Goal: Information Seeking & Learning: Learn about a topic

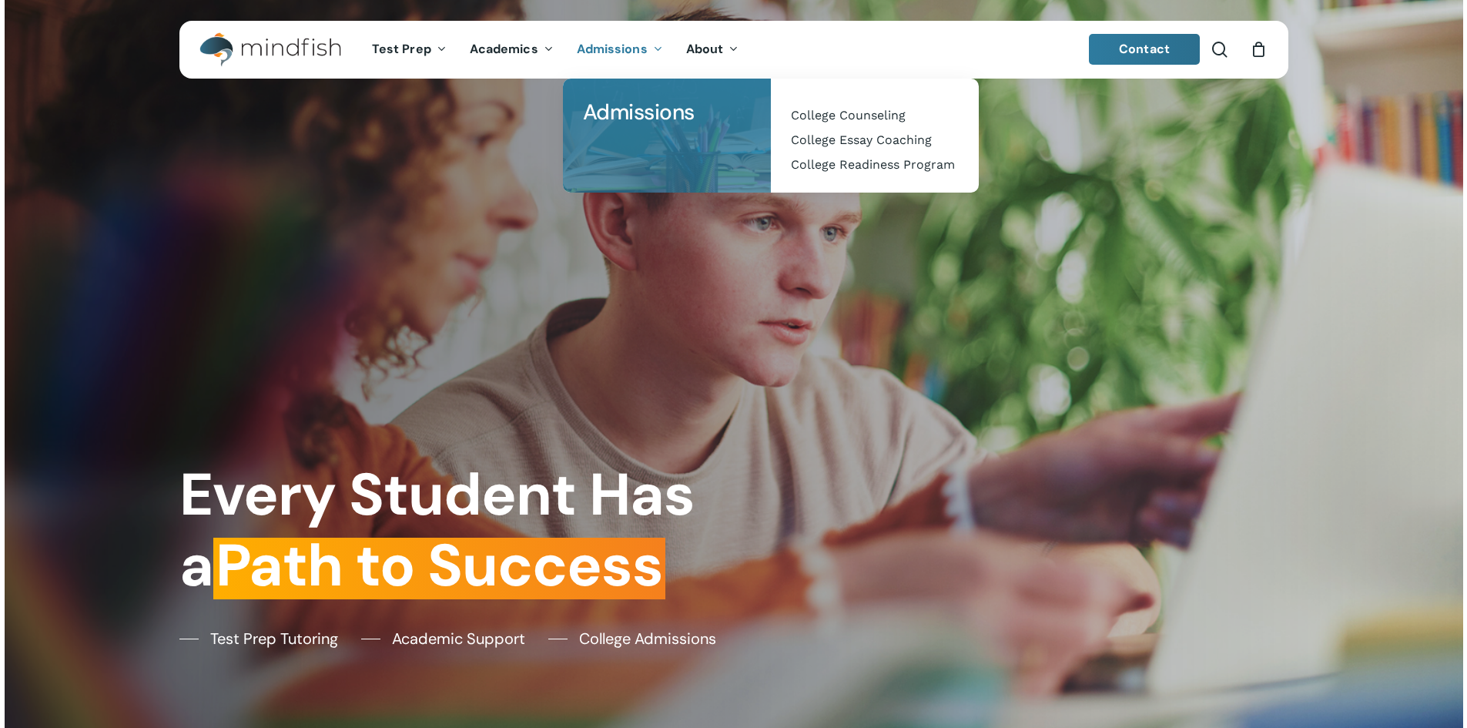
click at [611, 42] on span "Admissions" at bounding box center [612, 49] width 71 height 16
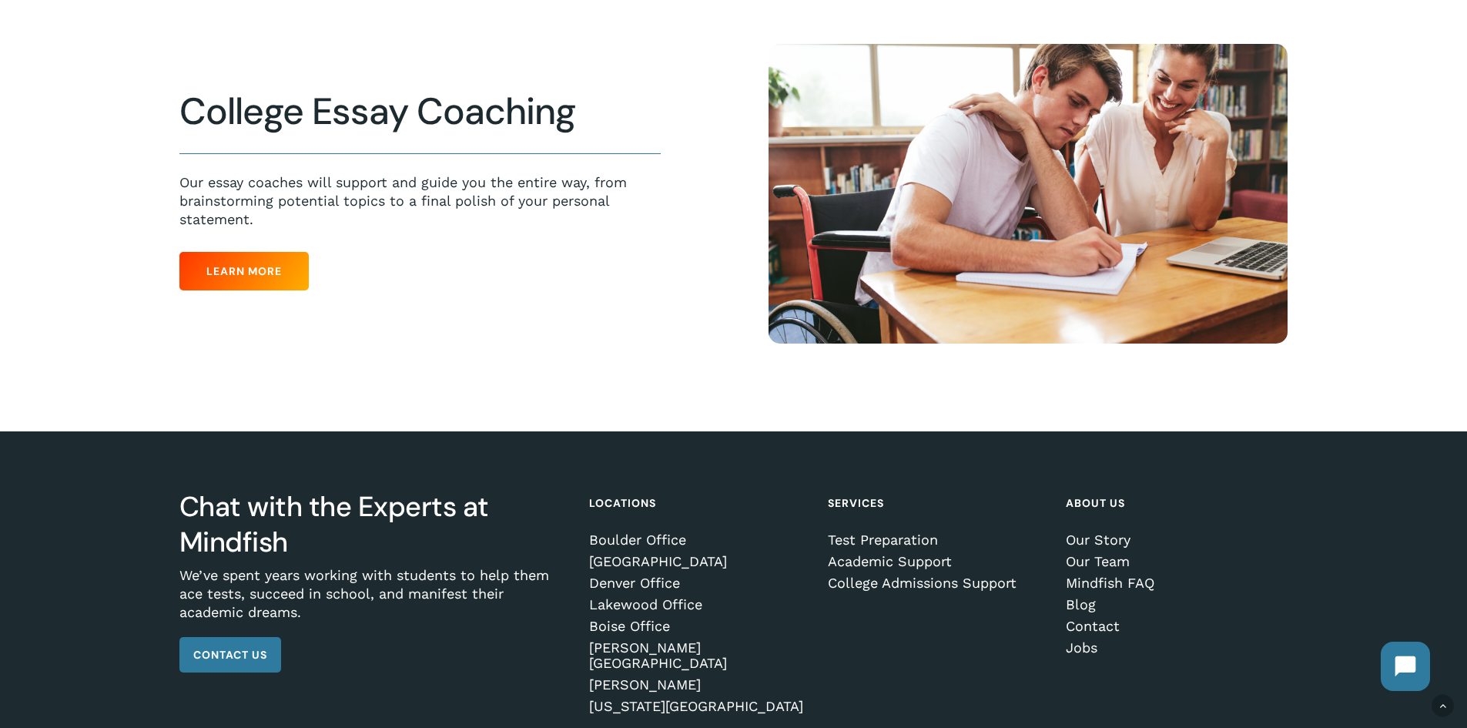
scroll to position [1078, 0]
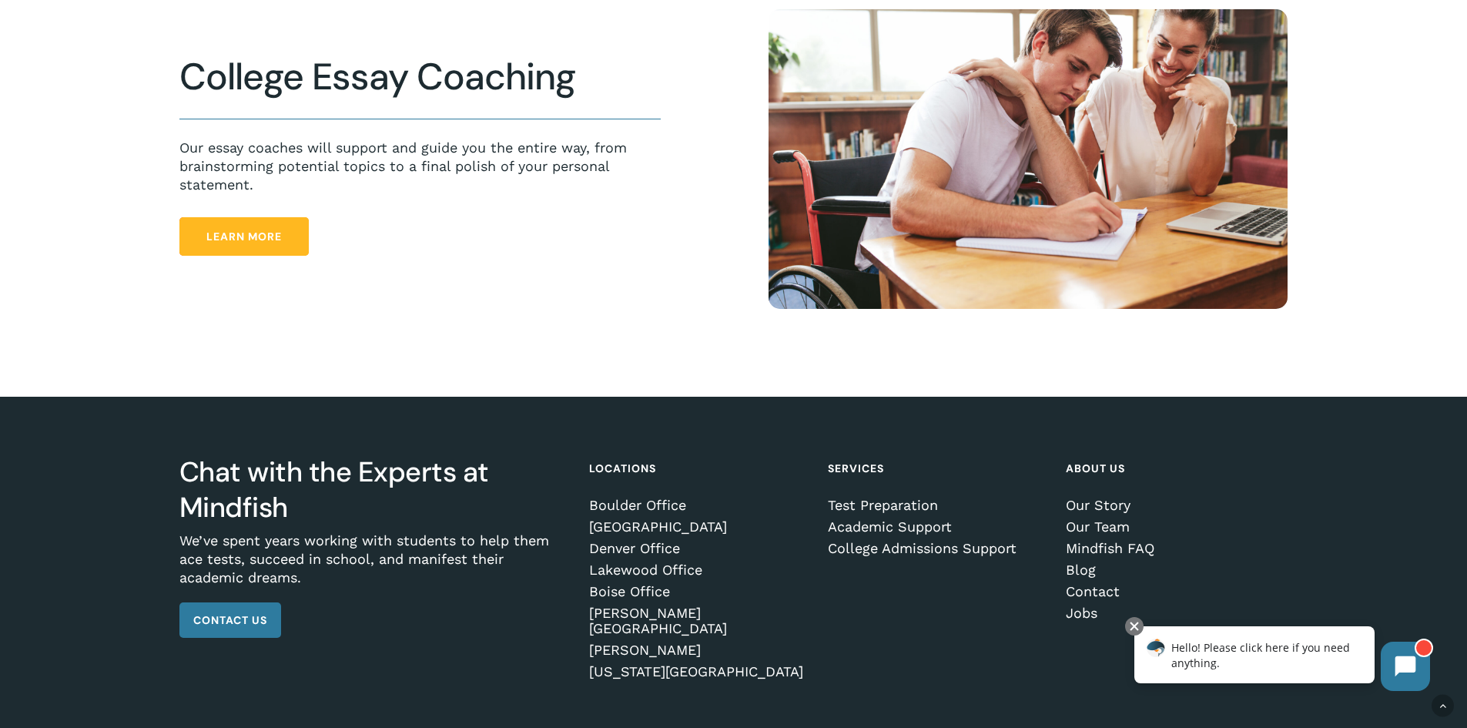
click at [239, 227] on link "Learn More" at bounding box center [243, 236] width 129 height 38
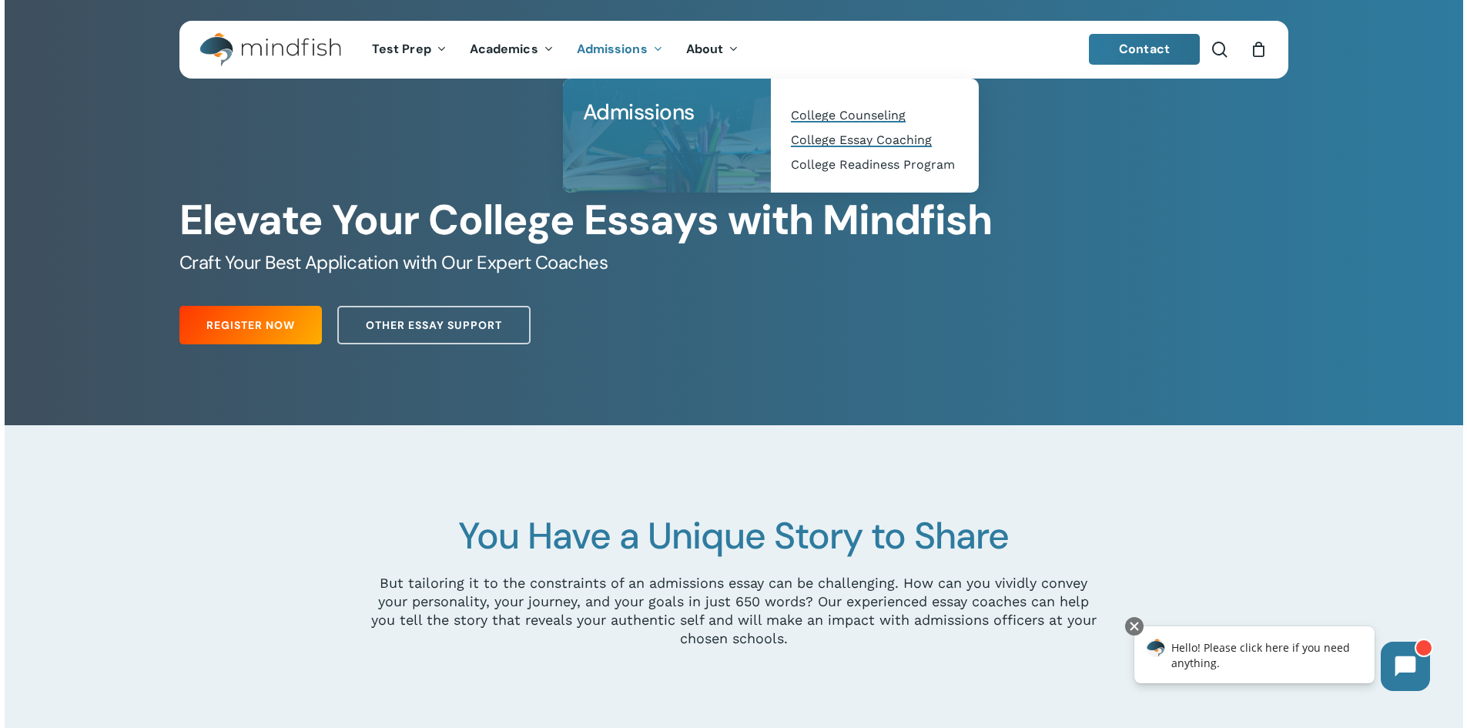
click at [867, 122] on span "College Counseling" at bounding box center [848, 115] width 115 height 15
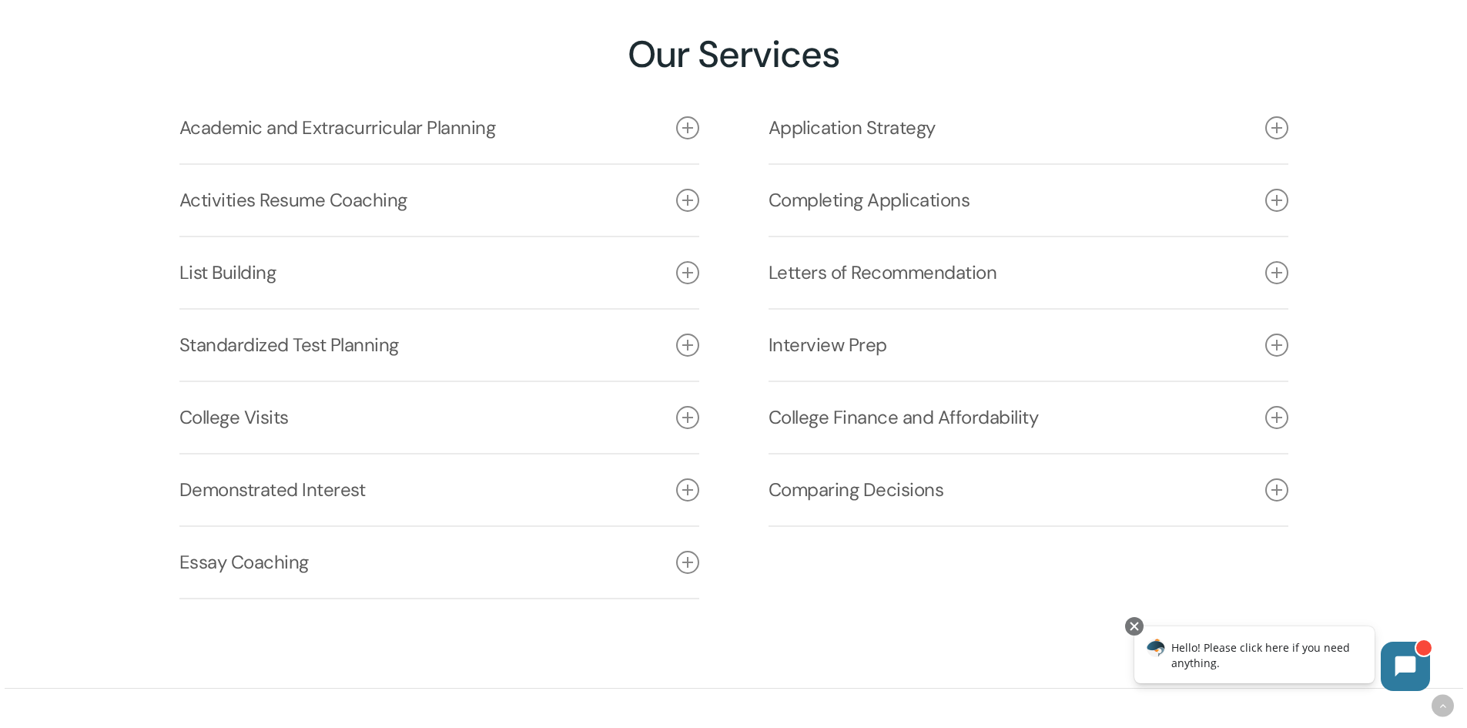
scroll to position [2335, 0]
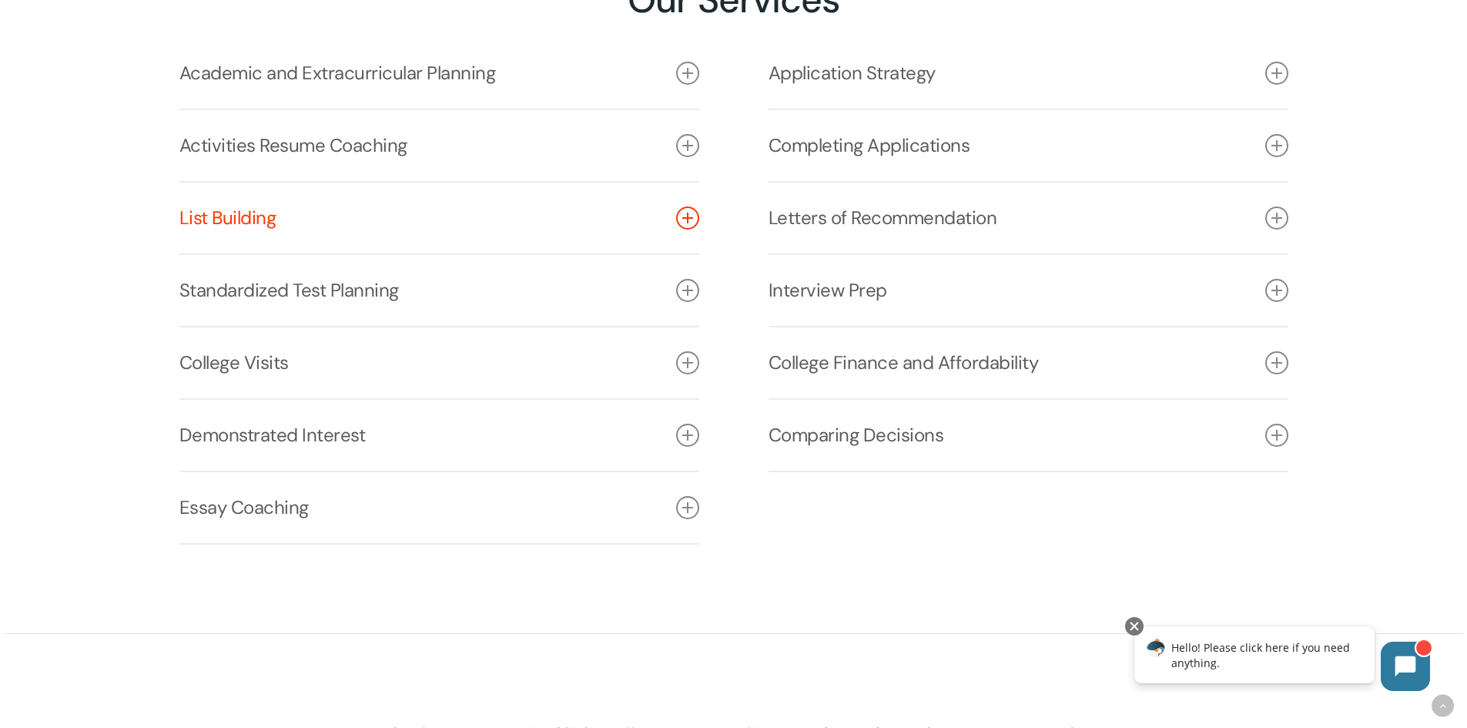
click at [690, 217] on icon at bounding box center [687, 217] width 23 height 23
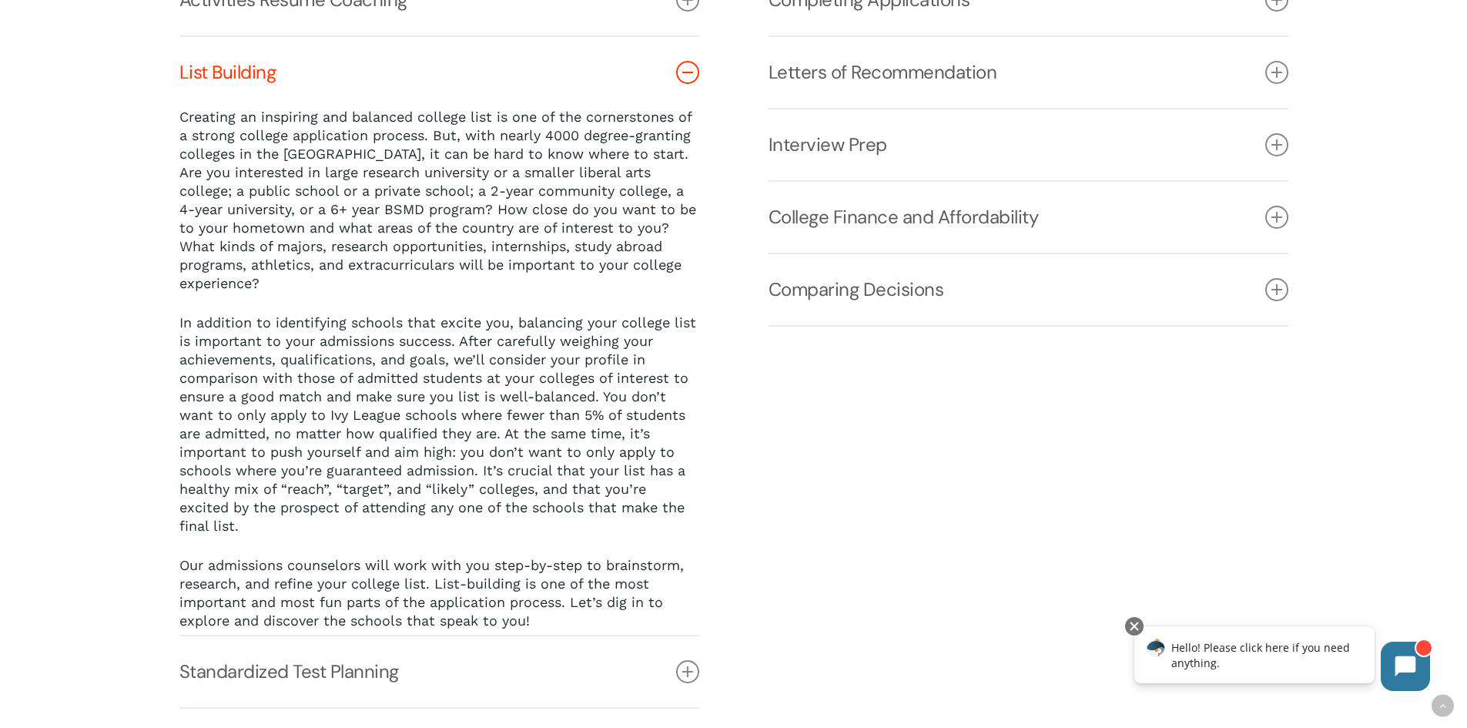
scroll to position [2516, 0]
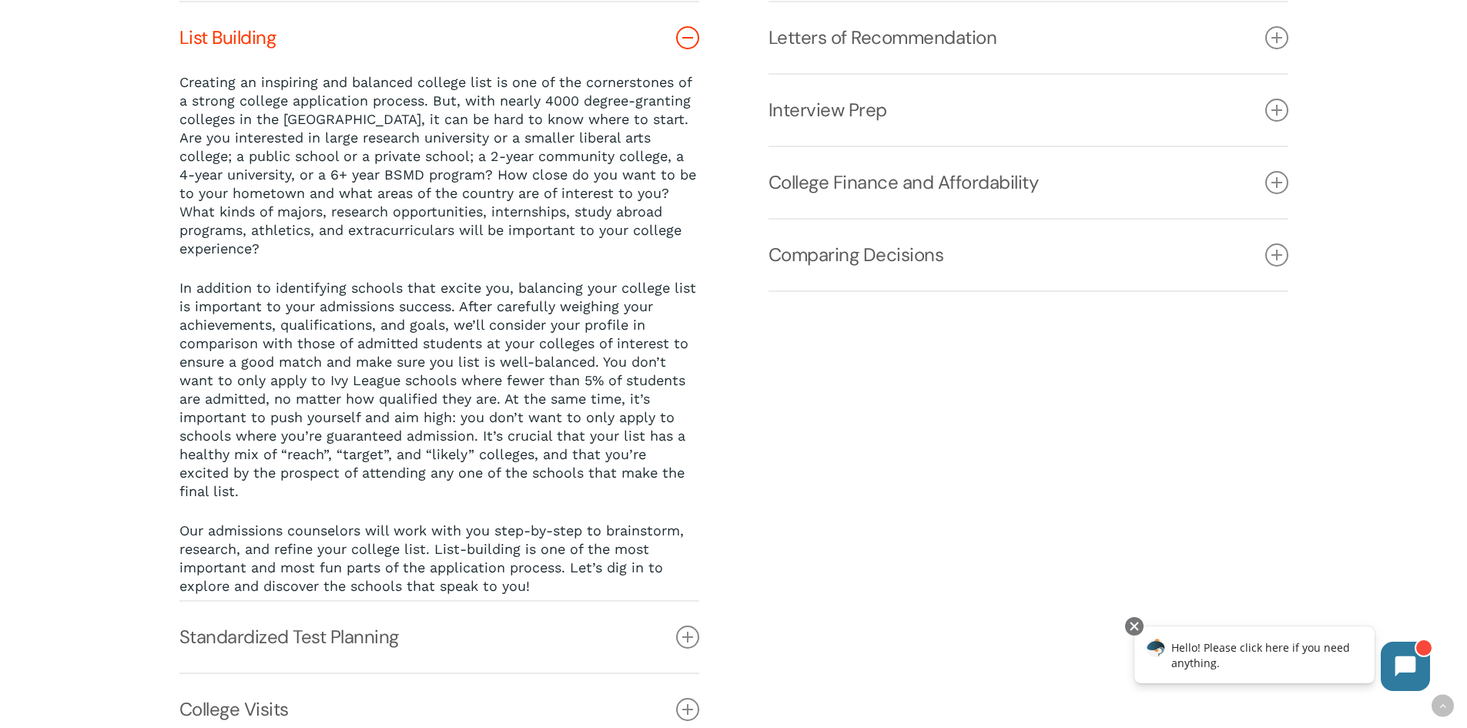
click at [688, 60] on link "List Building" at bounding box center [439, 37] width 520 height 71
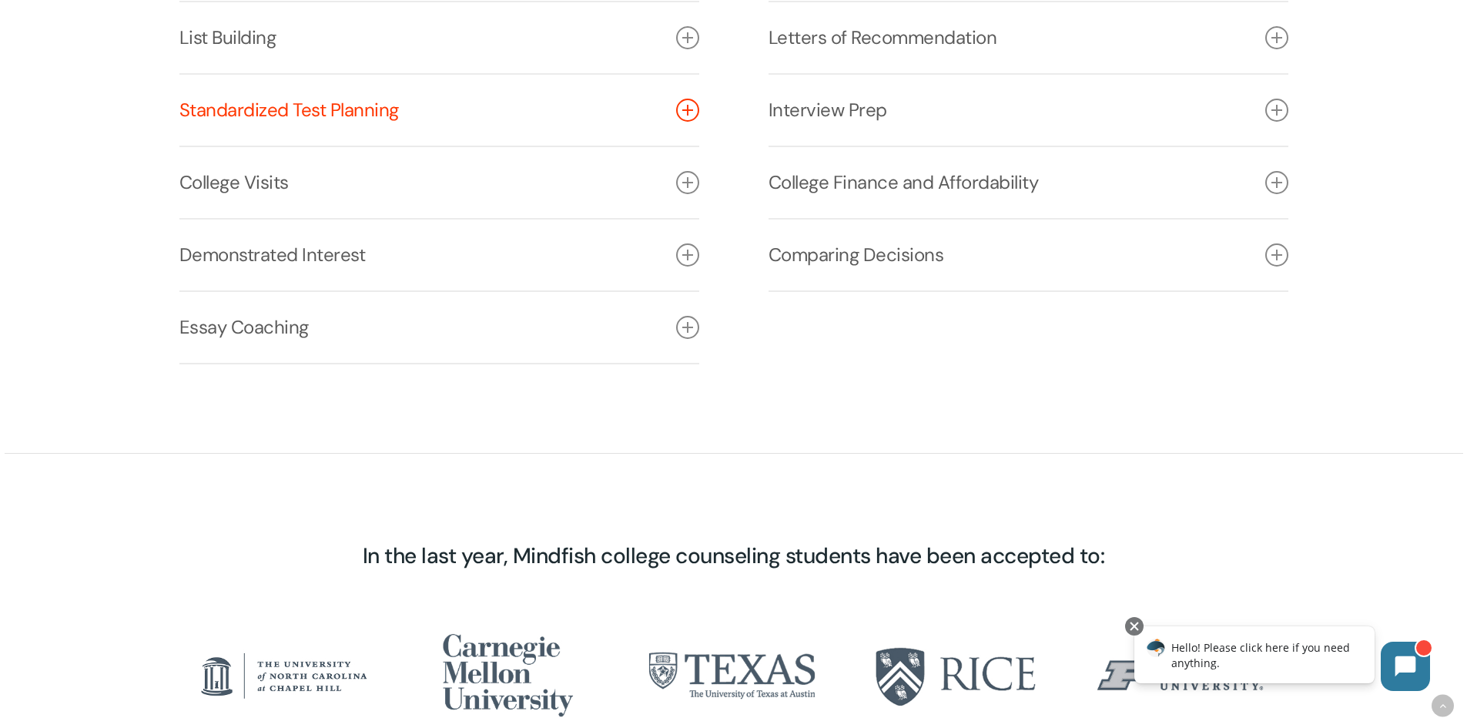
click at [681, 111] on icon at bounding box center [687, 110] width 23 height 23
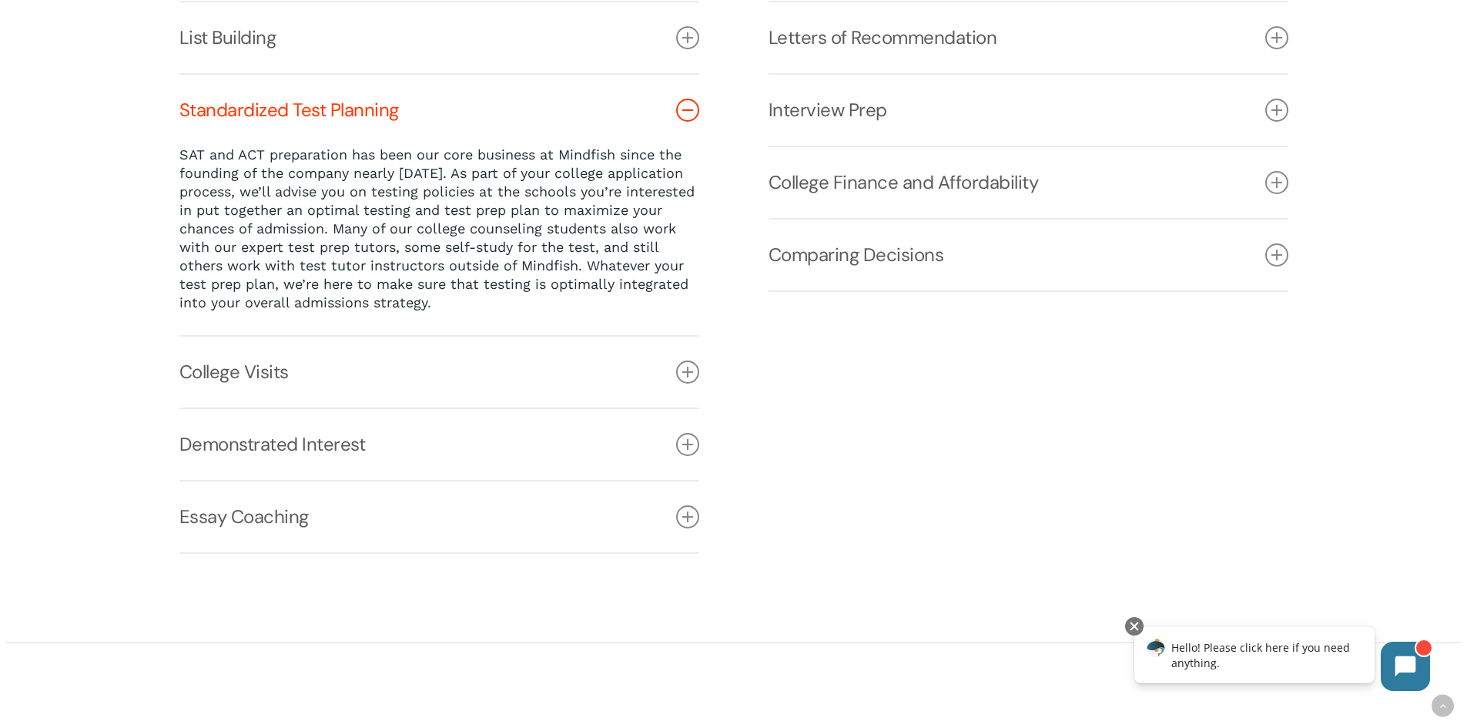
click at [681, 111] on icon at bounding box center [687, 110] width 23 height 23
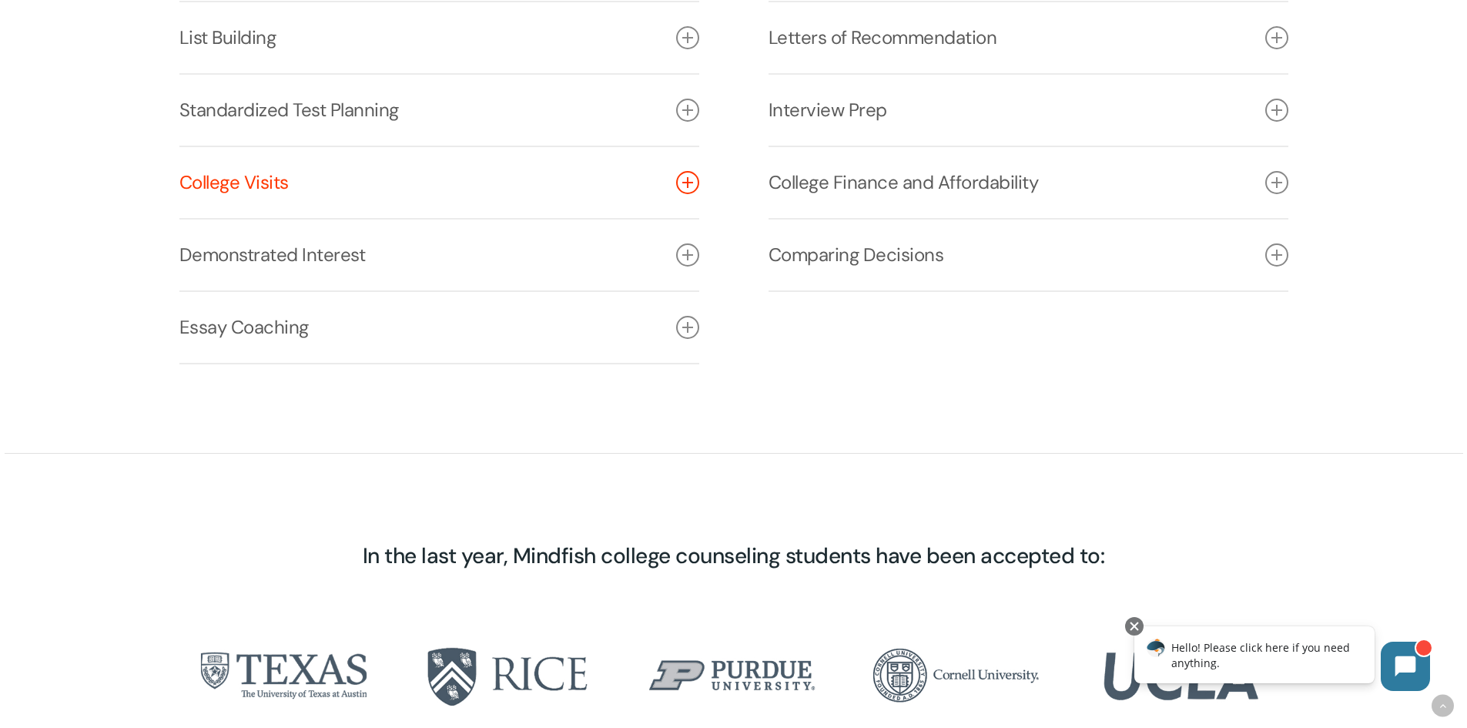
click at [672, 190] on link "College Visits" at bounding box center [439, 182] width 520 height 71
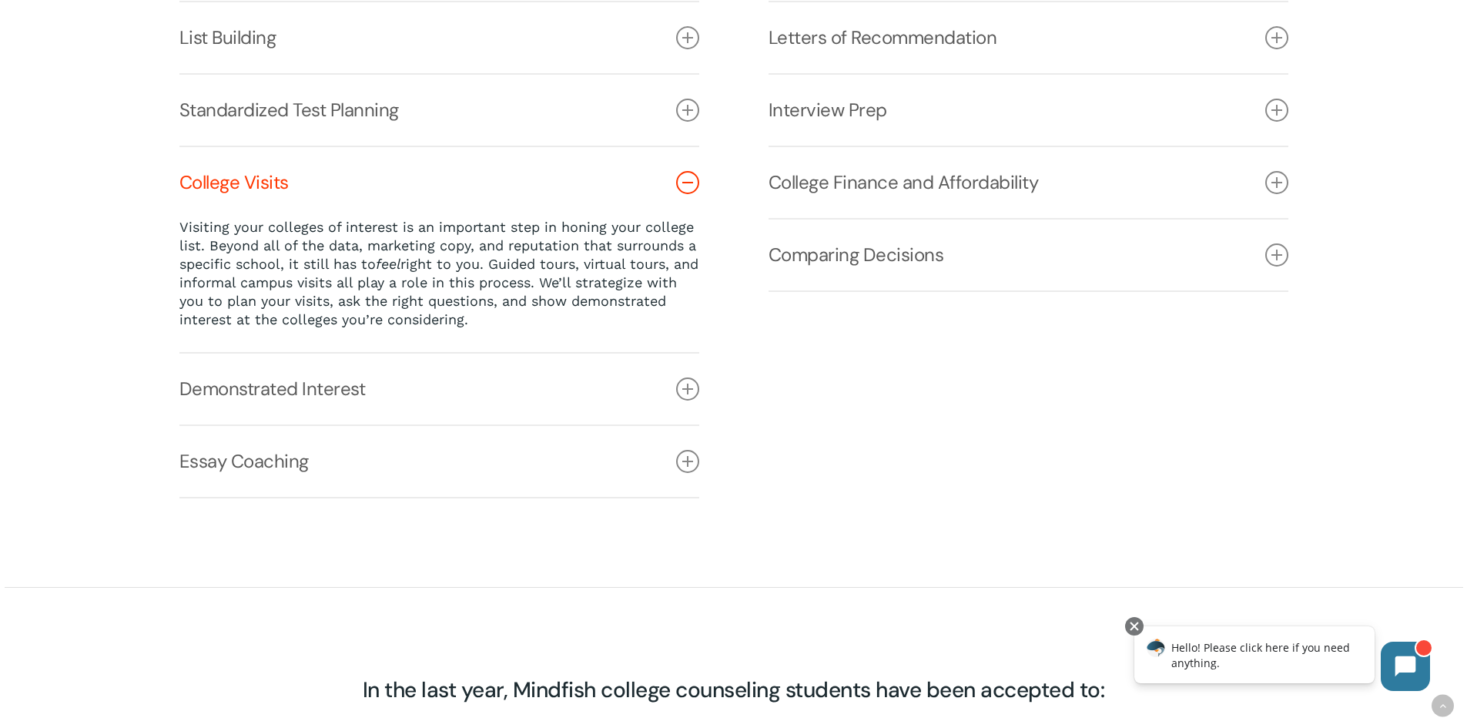
click at [672, 190] on link "College Visits" at bounding box center [439, 182] width 520 height 71
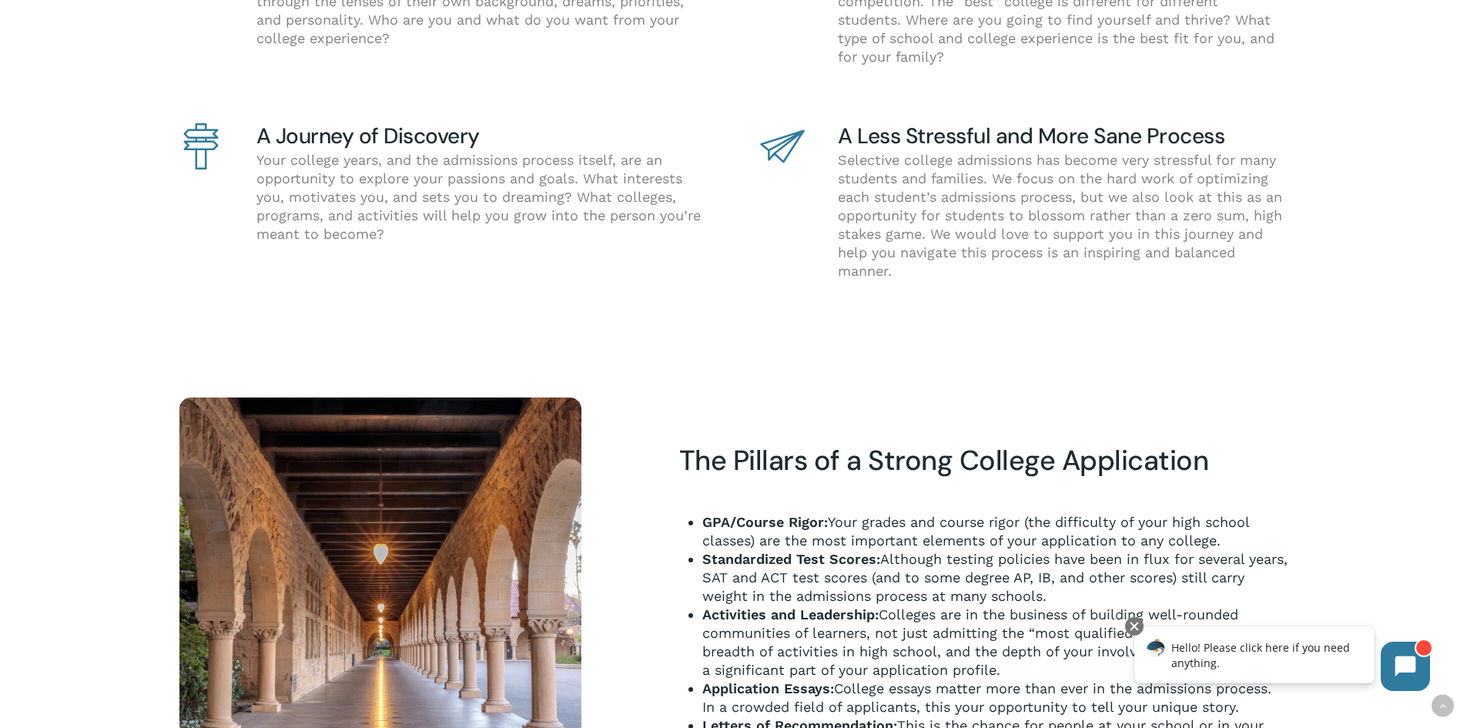
scroll to position [899, 0]
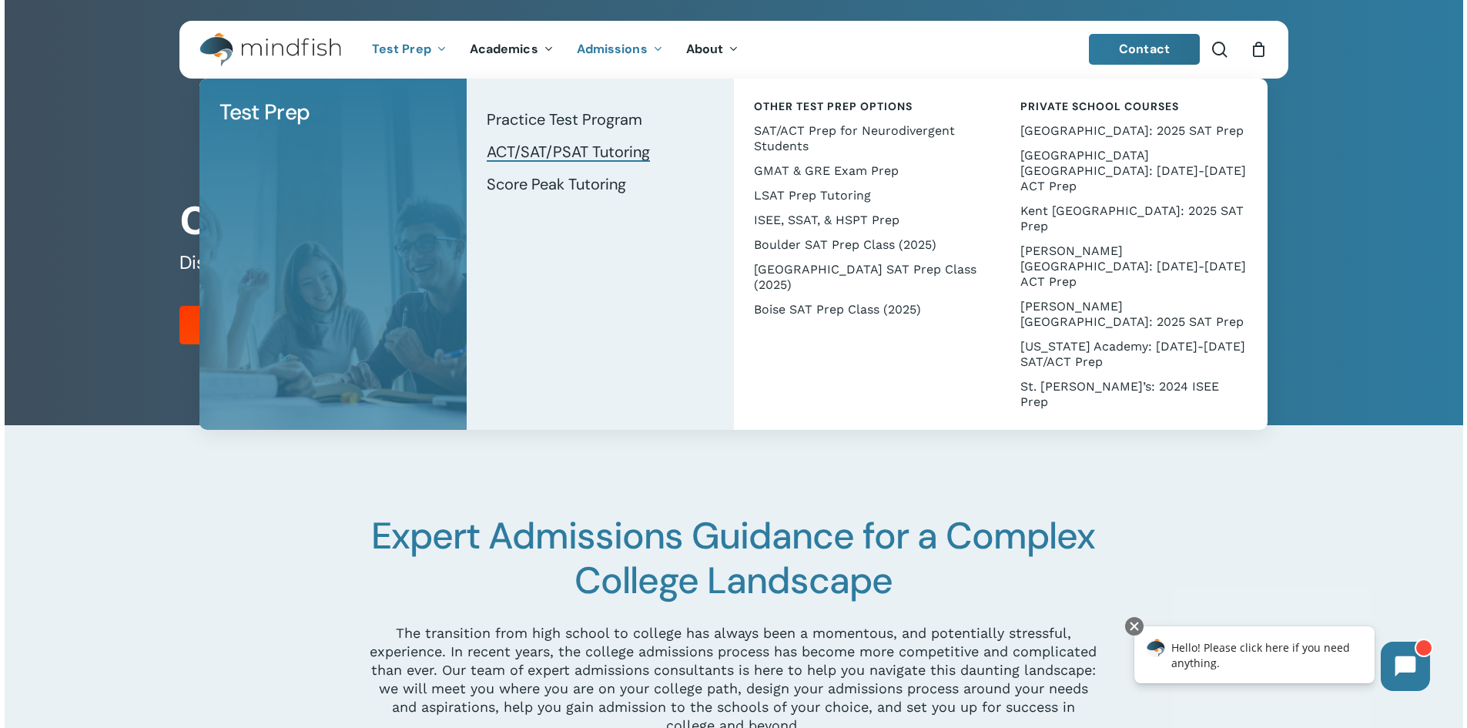
click at [539, 161] on span "ACT/SAT/PSAT Tutoring" at bounding box center [568, 152] width 163 height 20
click at [564, 184] on span "Score Peak Tutoring" at bounding box center [556, 184] width 139 height 20
